Goal: Information Seeking & Learning: Learn about a topic

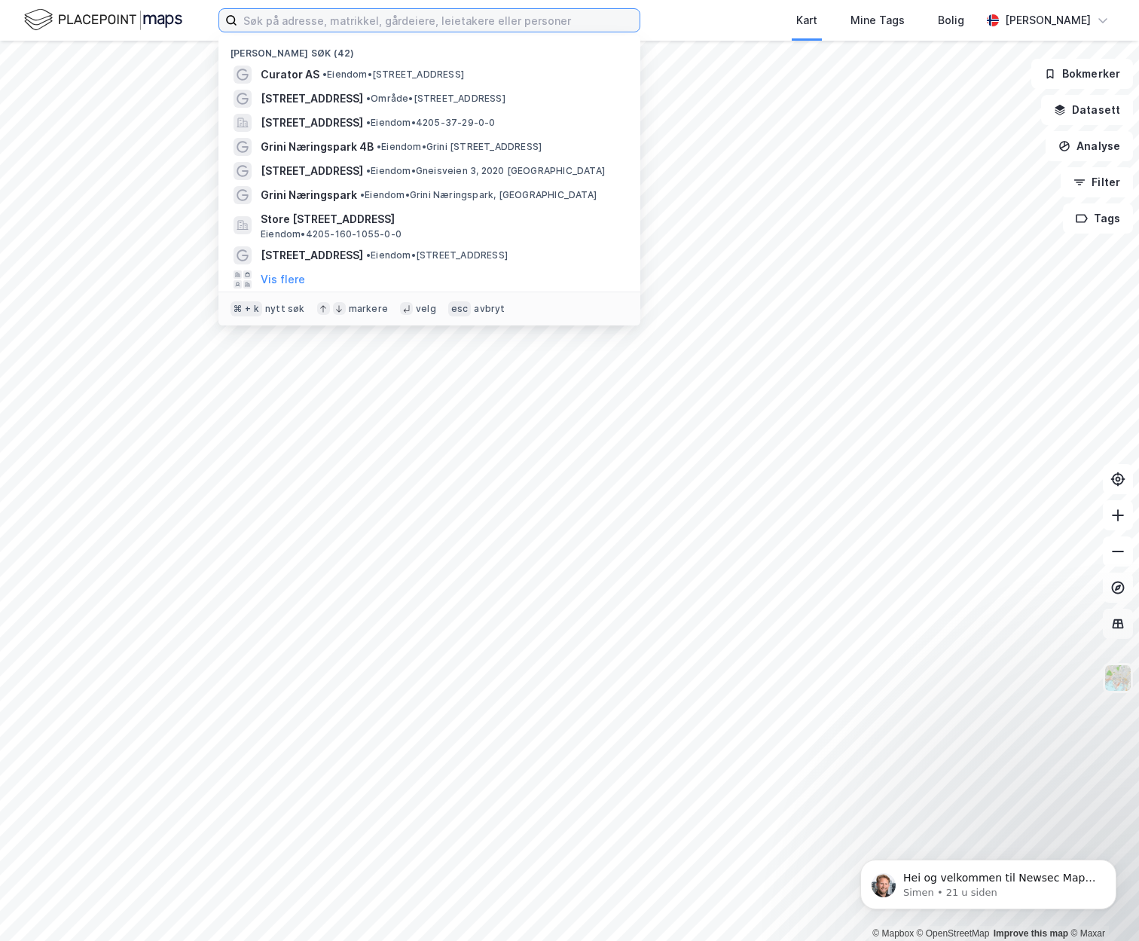
click at [312, 20] on input at bounding box center [438, 20] width 402 height 23
paste input "Kyrkjeberget 2 6230 [GEOGRAPHIC_DATA]"
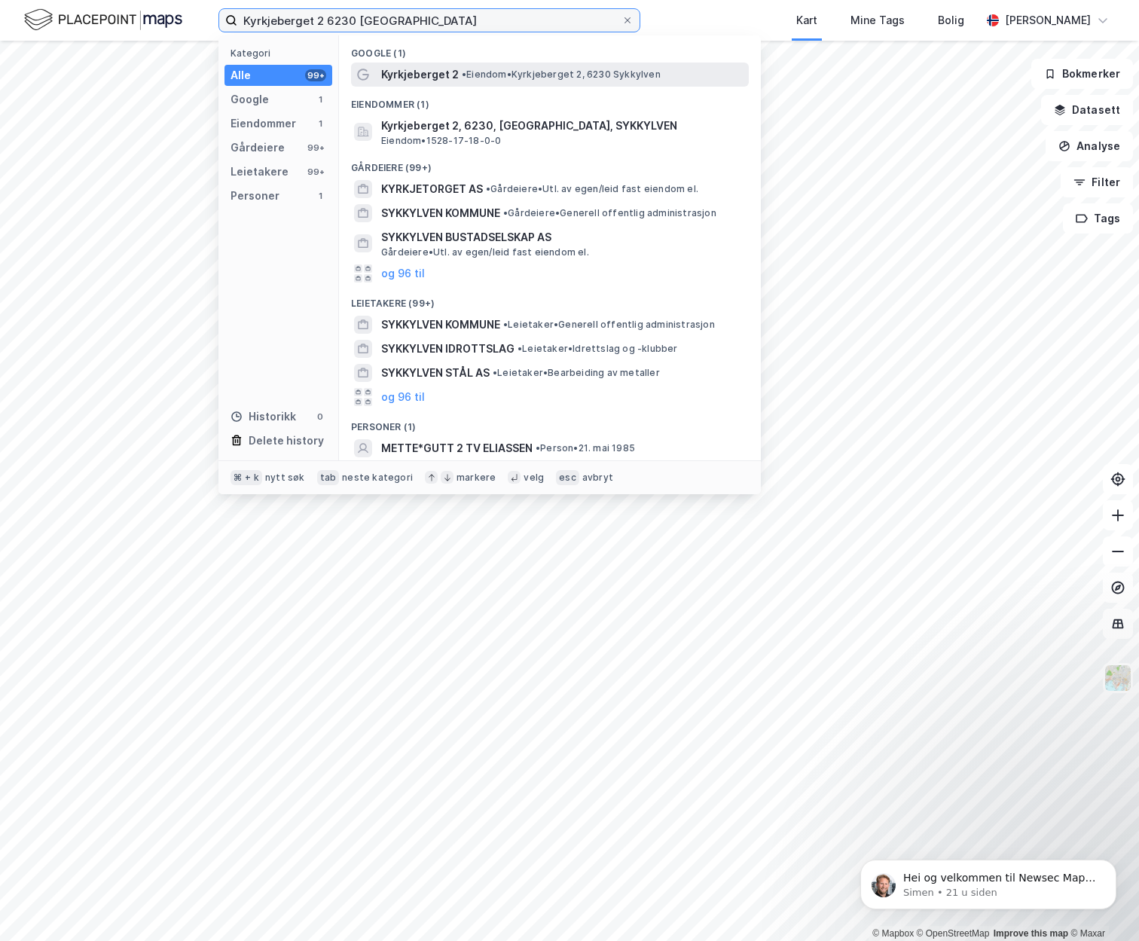
type input "Kyrkjeberget 2 6230 [GEOGRAPHIC_DATA]"
click at [401, 70] on span "Kyrkjeberget 2" at bounding box center [420, 75] width 78 height 18
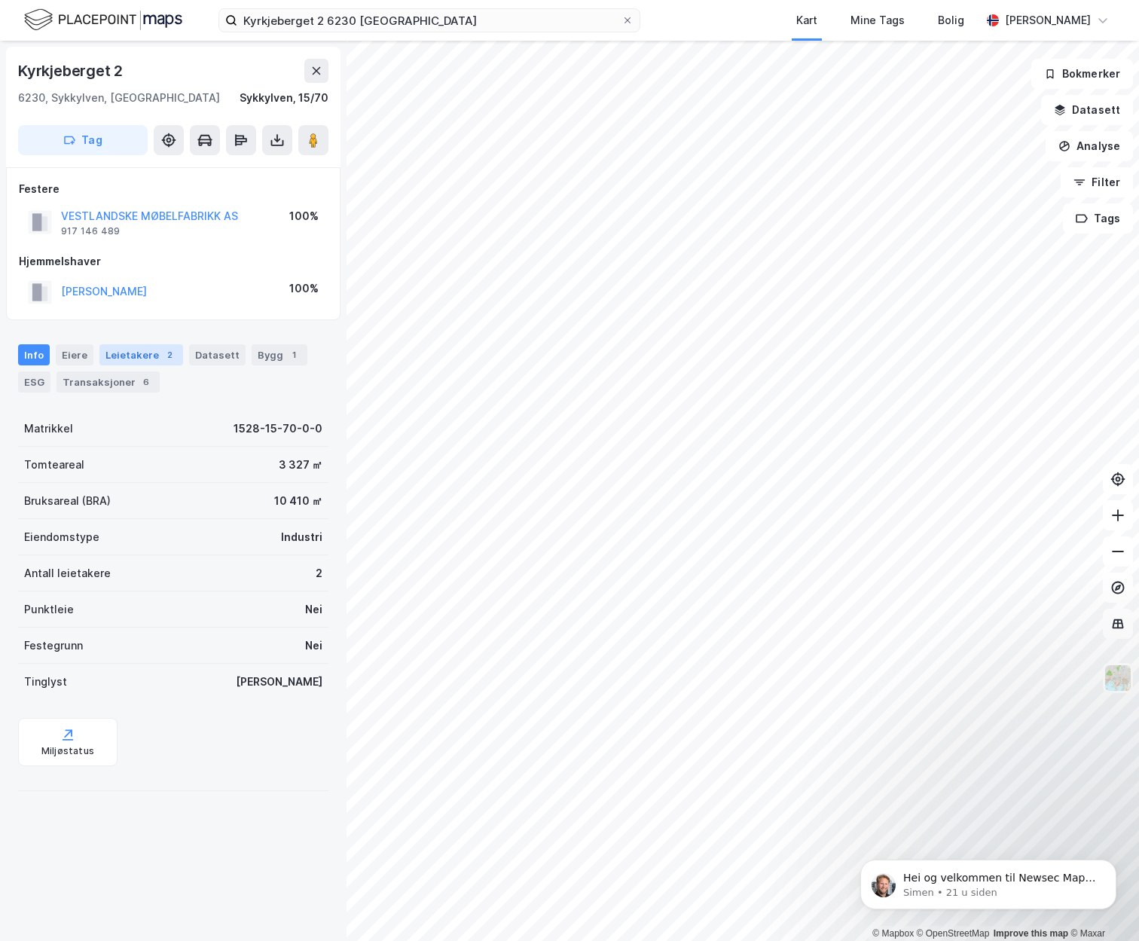
click at [131, 356] on div "Leietakere 2" at bounding box center [141, 354] width 84 height 21
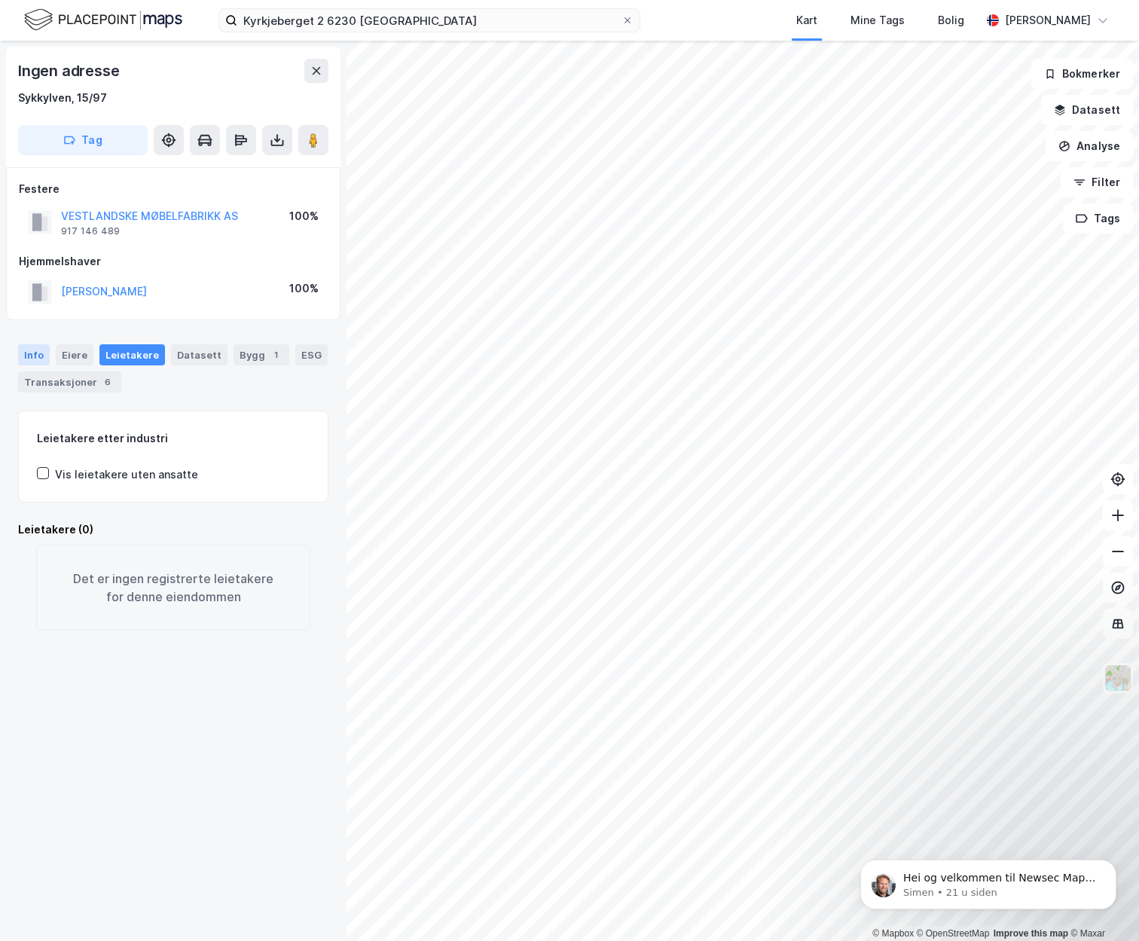
click at [26, 356] on div "Info" at bounding box center [34, 354] width 32 height 21
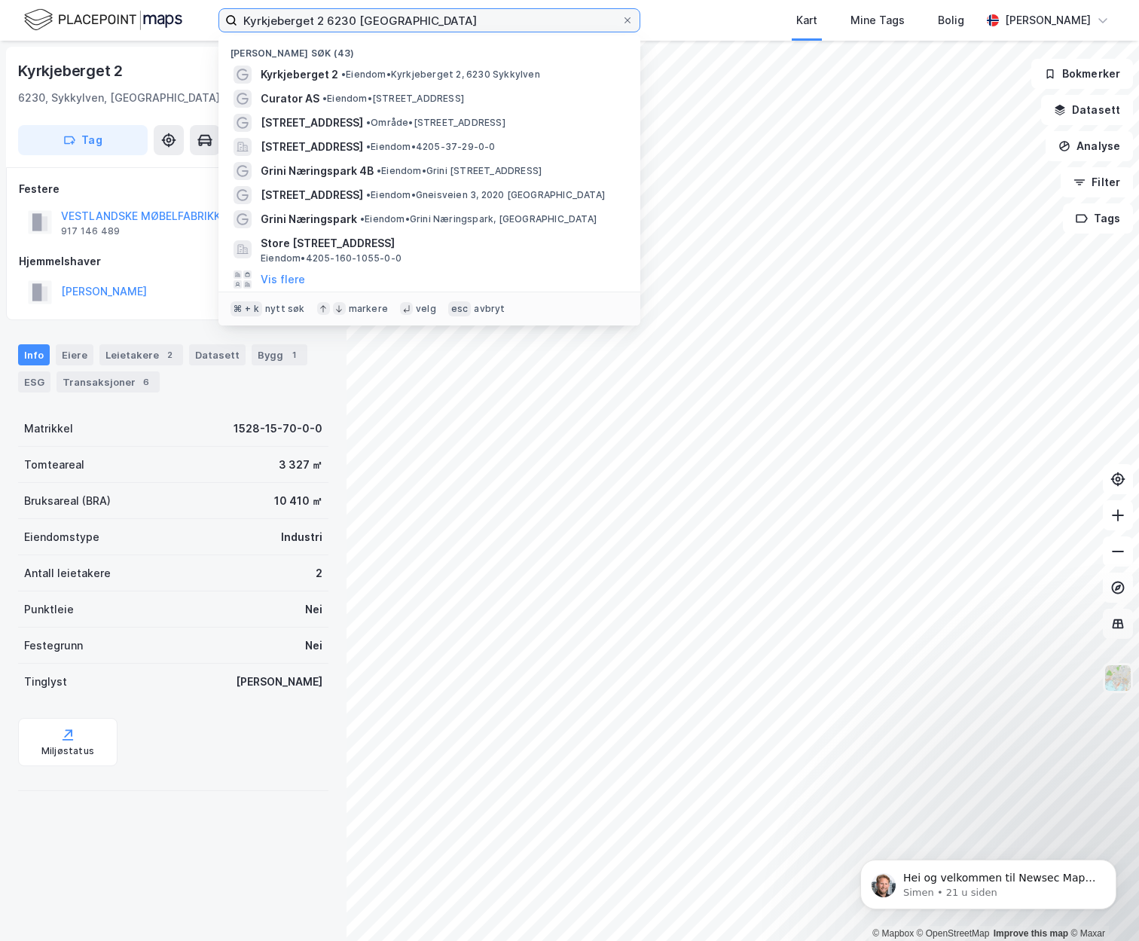
drag, startPoint x: 392, startPoint y: 19, endPoint x: 216, endPoint y: 23, distance: 175.5
click at [216, 23] on div "Kyrkjeberget 2 6230 Sykkylven Nylige søk (43) [GEOGRAPHIC_DATA] 2 • Eiendom • K…" at bounding box center [569, 20] width 1139 height 41
